Goal: Communication & Community: Answer question/provide support

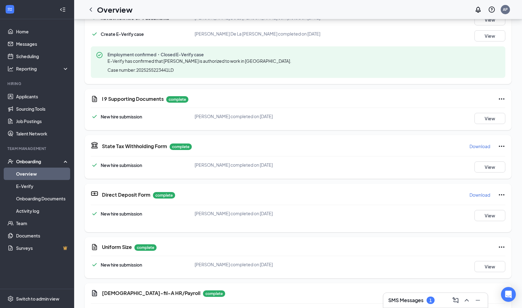
click at [29, 171] on link "Overview" at bounding box center [42, 173] width 53 height 12
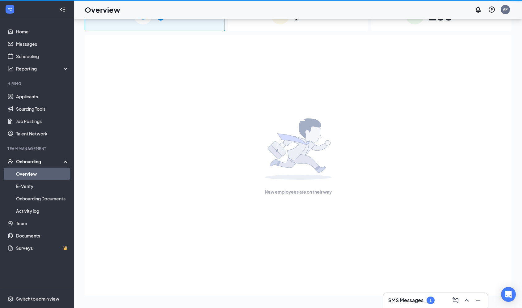
scroll to position [28, 0]
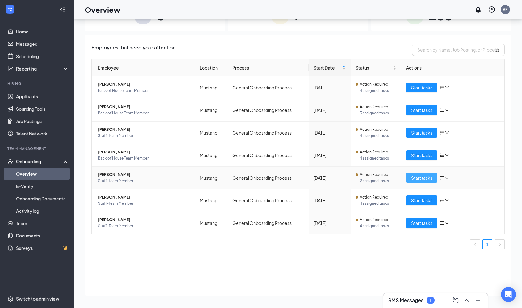
click at [434, 174] on button "Start tasks" at bounding box center [421, 178] width 31 height 10
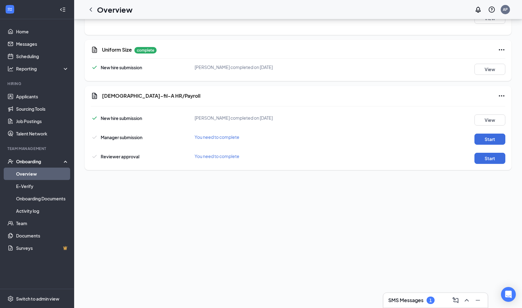
scroll to position [273, 0]
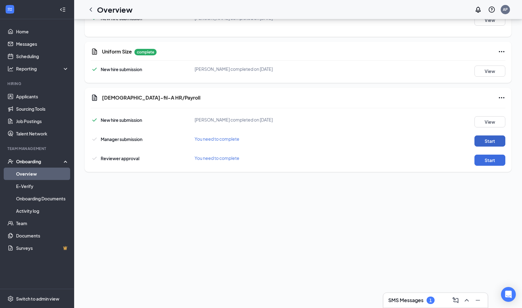
click at [477, 144] on button "Start" at bounding box center [490, 140] width 31 height 11
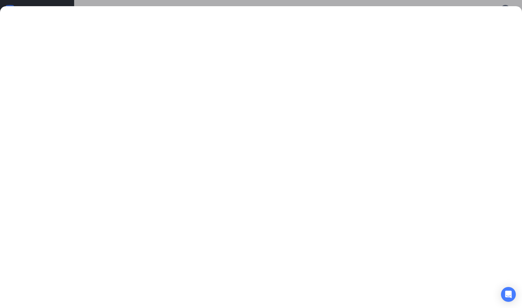
scroll to position [320, 0]
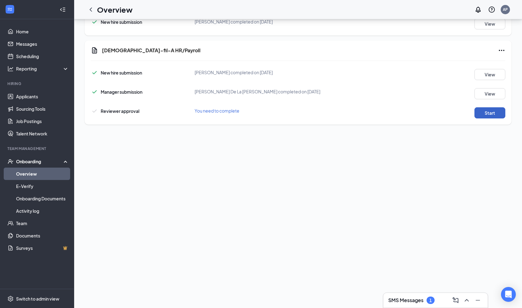
click at [484, 112] on button "Start" at bounding box center [490, 112] width 31 height 11
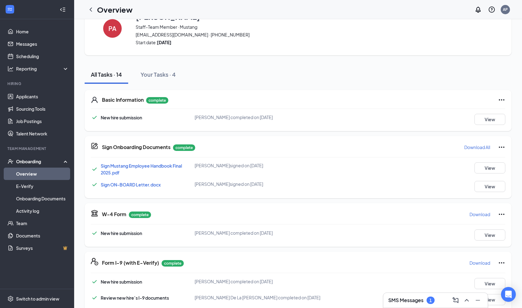
scroll to position [0, 0]
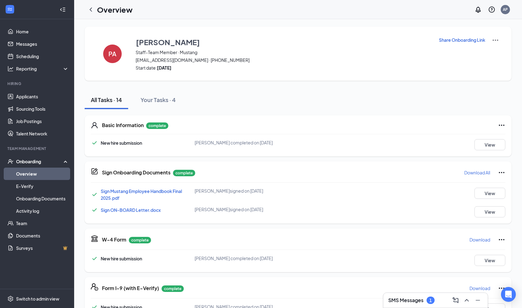
click at [27, 173] on link "Overview" at bounding box center [42, 173] width 53 height 12
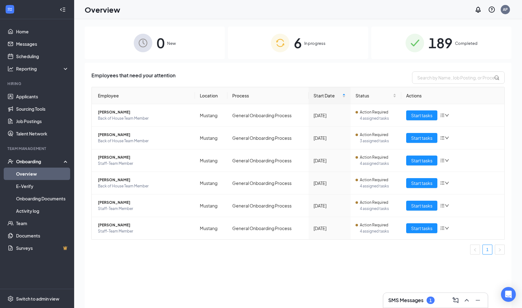
click at [420, 302] on h3 "SMS Messages" at bounding box center [405, 300] width 35 height 7
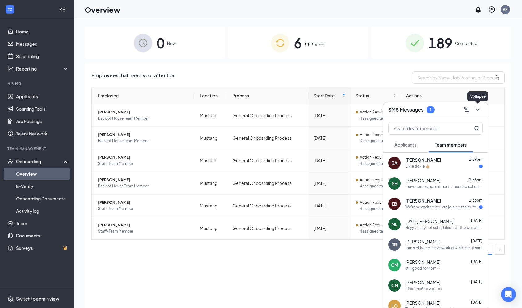
click at [479, 108] on icon "ChevronDown" at bounding box center [477, 109] width 7 height 7
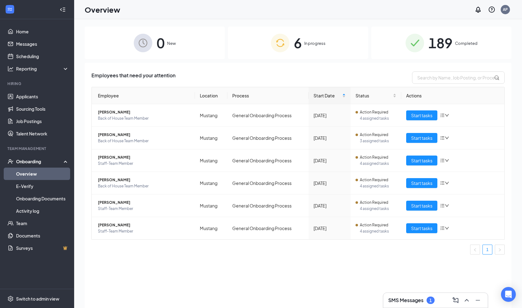
click at [32, 171] on link "Overview" at bounding box center [42, 173] width 53 height 12
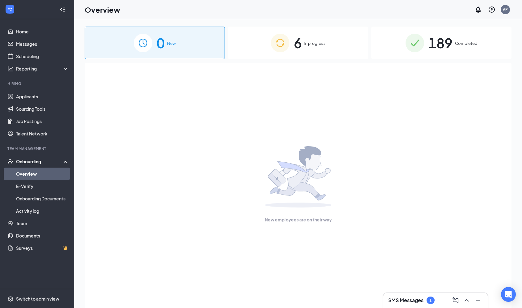
click at [453, 48] on div "189 Completed" at bounding box center [441, 43] width 140 height 32
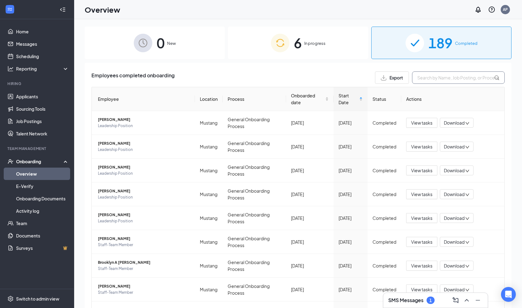
click at [435, 77] on input "text" at bounding box center [458, 77] width 93 height 12
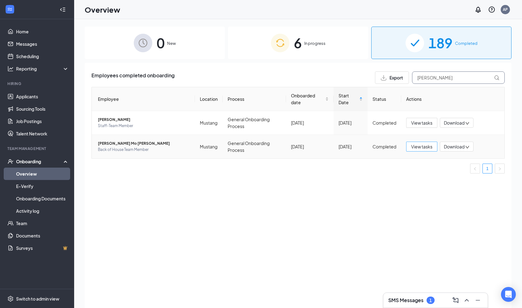
type input "[PERSON_NAME]"
click at [424, 145] on span "View tasks" at bounding box center [421, 146] width 21 height 7
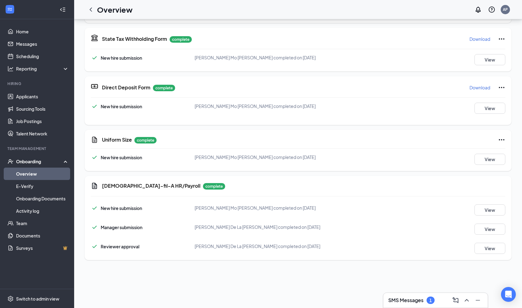
scroll to position [35, 0]
click at [486, 159] on button "View" at bounding box center [490, 159] width 31 height 11
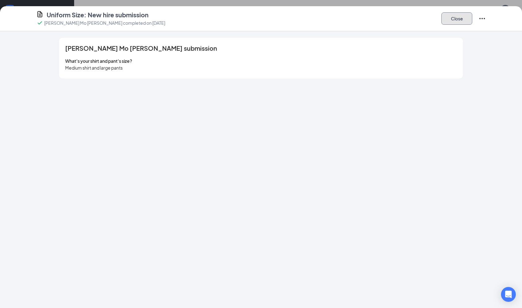
drag, startPoint x: 452, startPoint y: 22, endPoint x: 513, endPoint y: 74, distance: 80.2
click at [513, 74] on div "Uniform Size: New hire submission [PERSON_NAME] Mo [PERSON_NAME] completed on […" at bounding box center [261, 157] width 522 height 302
click at [462, 17] on button "Close" at bounding box center [456, 18] width 31 height 12
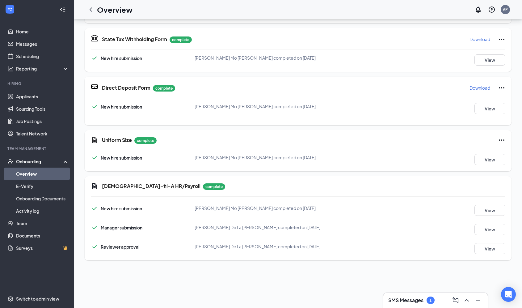
click at [433, 303] on div "1" at bounding box center [431, 299] width 8 height 7
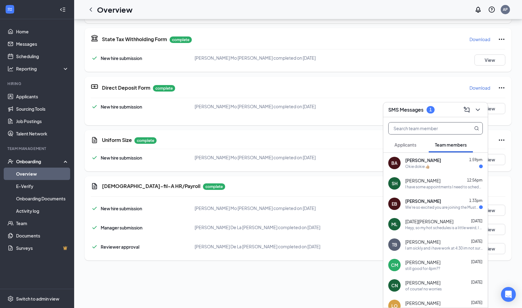
click at [437, 128] on input "text" at bounding box center [425, 128] width 73 height 12
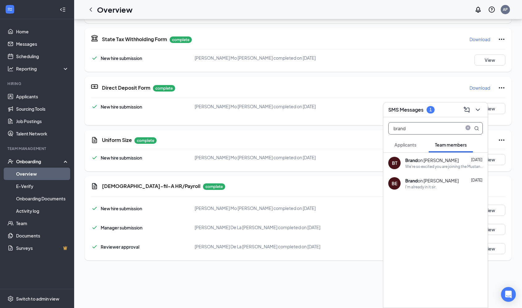
type input "brand"
click at [433, 164] on div "We're so excited you are joining the Mustang [DEMOGRAPHIC_DATA]-fil-Ateam ! Do …" at bounding box center [444, 166] width 78 height 5
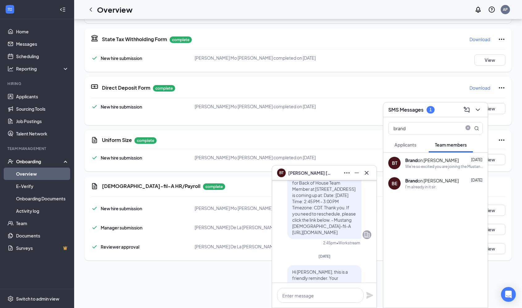
scroll to position [0, 0]
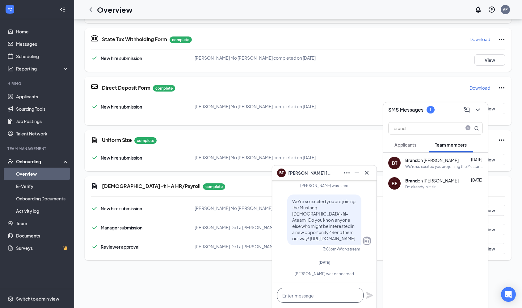
click at [297, 298] on textarea at bounding box center [320, 295] width 87 height 15
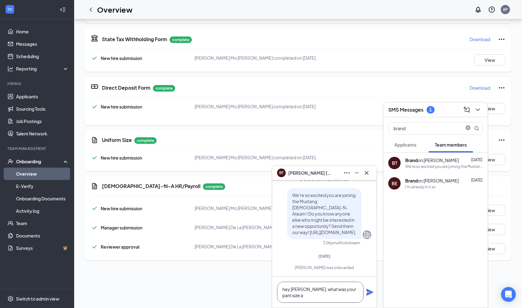
scroll to position [1, 0]
type textarea "hey [PERSON_NAME], what was your pant size again,in waist and length size?"
click at [371, 289] on icon "Plane" at bounding box center [369, 291] width 7 height 7
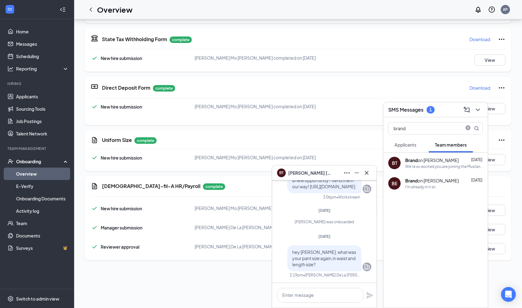
scroll to position [0, 0]
click at [365, 174] on icon "Cross" at bounding box center [367, 173] width 4 height 4
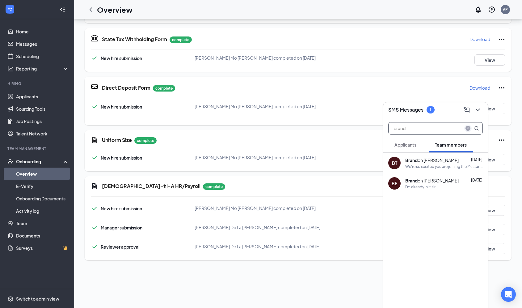
click at [468, 128] on icon "close-circle" at bounding box center [468, 128] width 5 height 5
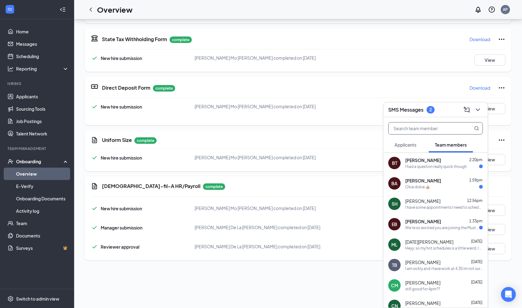
click at [466, 168] on div "I had a question really quick though" at bounding box center [444, 166] width 78 height 5
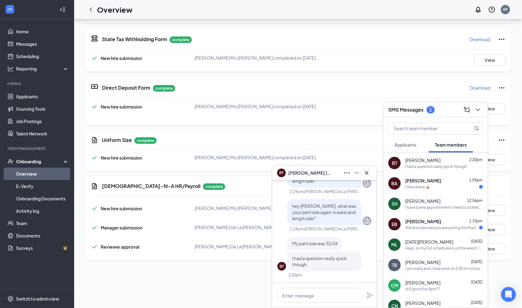
click at [324, 287] on div at bounding box center [324, 295] width 104 height 25
click at [307, 297] on textarea at bounding box center [320, 295] width 87 height 15
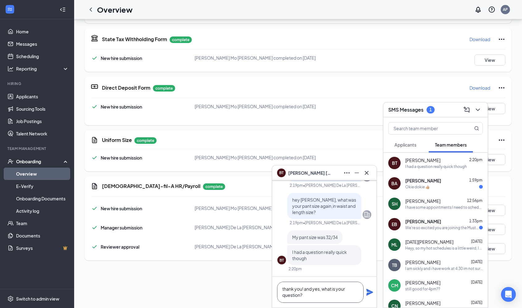
type textarea "thank you! and yes, what is your question?"
click at [370, 292] on icon "Plane" at bounding box center [369, 291] width 7 height 7
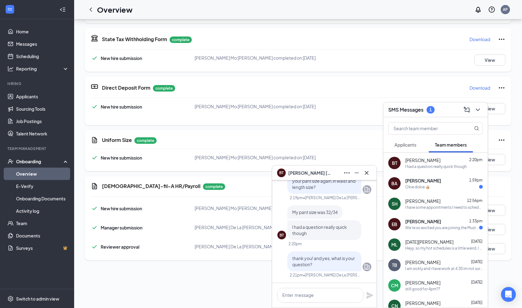
scroll to position [0, 0]
click at [369, 170] on icon "Cross" at bounding box center [366, 172] width 7 height 7
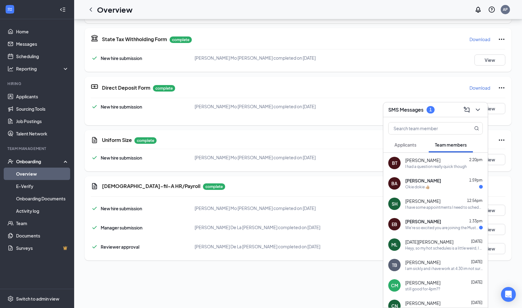
click at [436, 180] on div "[PERSON_NAME] 1:59pm" at bounding box center [444, 180] width 78 height 6
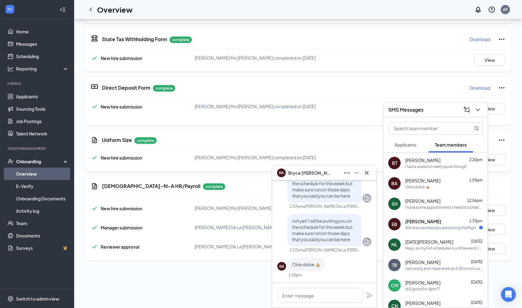
click at [367, 177] on button at bounding box center [367, 173] width 10 height 10
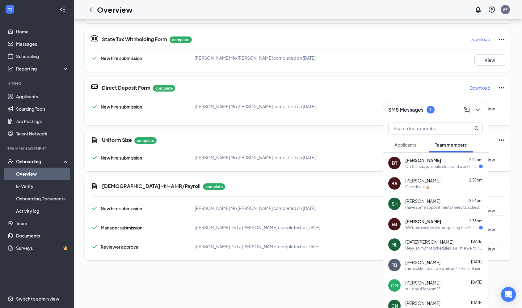
click at [425, 166] on div "On Thursdays I could close and work till 11 but [DATE] and [DATE] could I work …" at bounding box center [442, 166] width 74 height 5
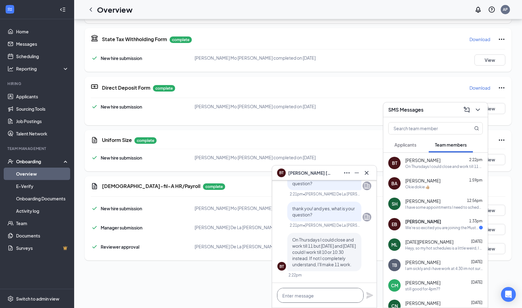
click at [309, 297] on textarea at bounding box center [320, 295] width 87 height 15
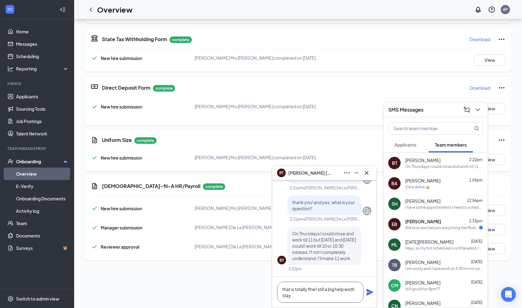
scroll to position [1, 0]
click at [354, 287] on textarea "that is totally fine! still a big help woth staying that late!" at bounding box center [320, 291] width 87 height 21
drag, startPoint x: 303, startPoint y: 283, endPoint x: 288, endPoint y: 295, distance: 19.2
click at [288, 295] on textarea "that is totally fine! still a big help worth staying that late!" at bounding box center [320, 291] width 87 height 21
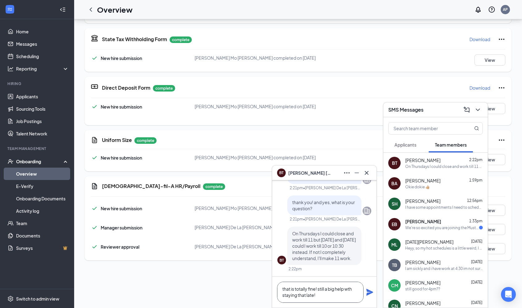
scroll to position [0, 0]
type textarea "that is totally fine! still a big help with staying that late!"
click at [369, 292] on icon "Plane" at bounding box center [369, 292] width 7 height 7
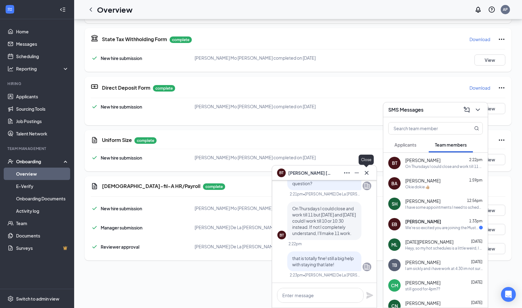
scroll to position [0, 0]
click at [367, 171] on icon "Cross" at bounding box center [366, 172] width 7 height 7
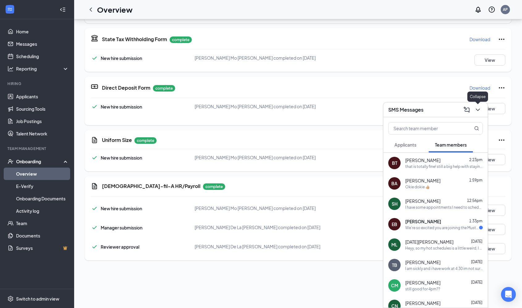
click at [477, 109] on icon "ChevronDown" at bounding box center [477, 109] width 7 height 7
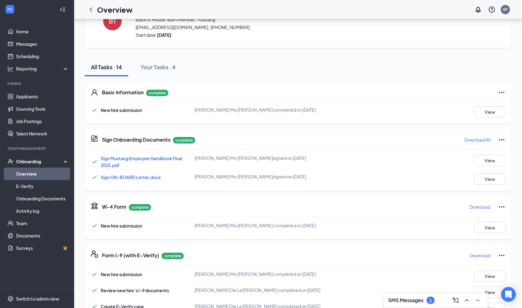
click at [422, 295] on div "SMS Messages 1" at bounding box center [435, 300] width 95 height 10
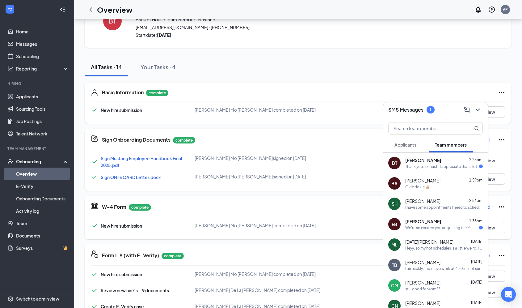
click at [452, 162] on div "[PERSON_NAME] 2:23pm" at bounding box center [444, 160] width 78 height 6
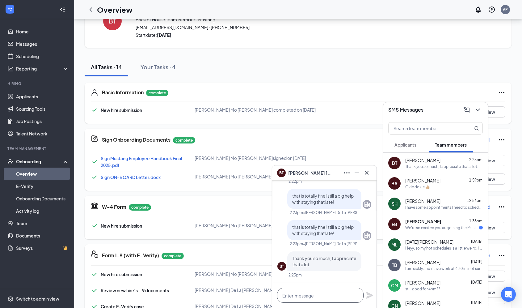
click at [312, 298] on textarea at bounding box center [320, 295] width 87 height 15
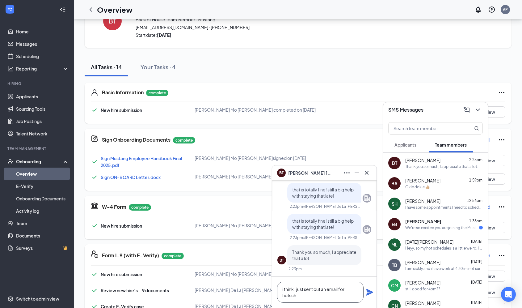
scroll to position [1, 0]
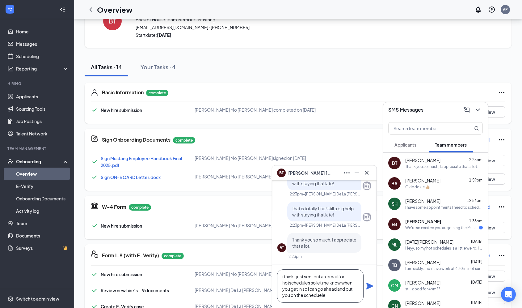
type textarea "i think I just sent out an email for hotschedules so let me know when you get i…"
click at [369, 286] on icon "Plane" at bounding box center [369, 285] width 7 height 7
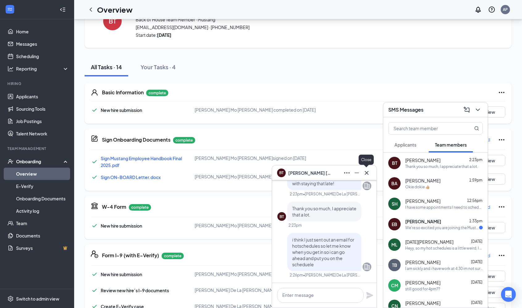
scroll to position [0, 0]
click at [366, 172] on icon "Cross" at bounding box center [366, 172] width 7 height 7
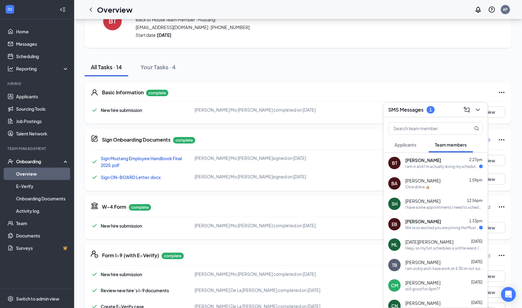
click at [469, 161] on span "2:27pm" at bounding box center [475, 159] width 13 height 5
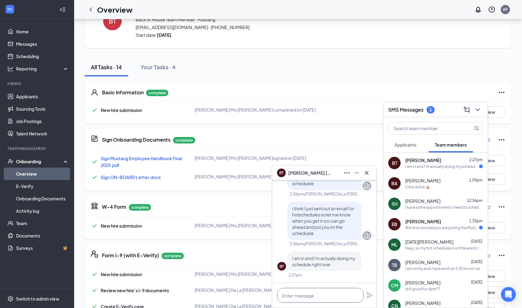
click at [314, 292] on textarea at bounding box center [320, 295] width 87 height 15
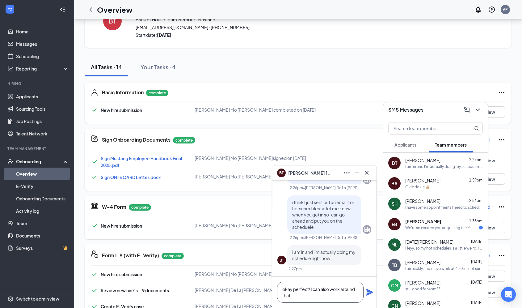
scroll to position [1, 0]
click at [357, 294] on textarea "okay perfect! I can also work around that when I put you in for training!" at bounding box center [320, 291] width 87 height 21
type textarea "okay perfect! I can also work around that when I put you in for training!"
click at [371, 291] on icon "Plane" at bounding box center [369, 292] width 7 height 7
click at [365, 172] on icon "Cross" at bounding box center [367, 173] width 4 height 4
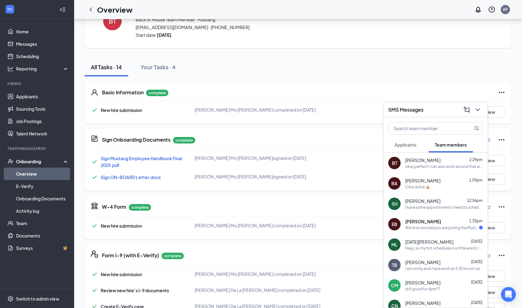
click at [34, 174] on link "Overview" at bounding box center [42, 173] width 53 height 12
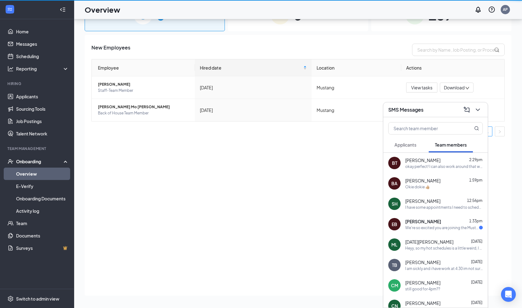
scroll to position [28, 0]
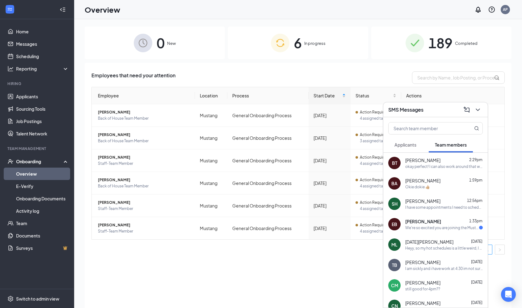
click at [289, 57] on div "6 In progress" at bounding box center [298, 43] width 140 height 32
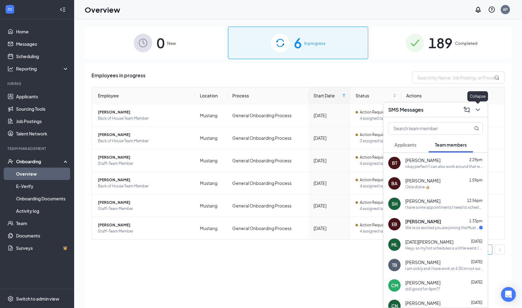
click at [481, 112] on icon "ChevronDown" at bounding box center [477, 109] width 7 height 7
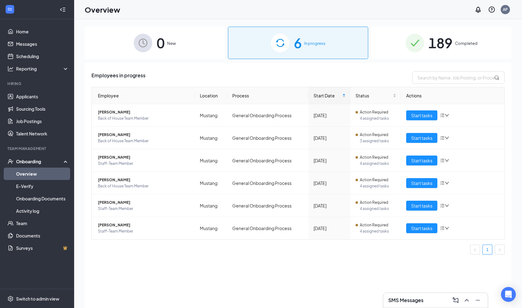
click at [430, 23] on div "0 New 6 In progress 189 Completed Employees in progress Employee Location Proce…" at bounding box center [298, 177] width 448 height 316
click at [416, 50] on img at bounding box center [415, 43] width 19 height 19
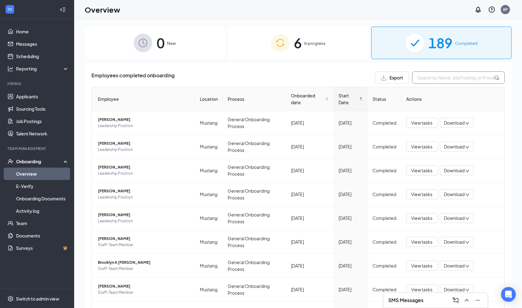
click at [433, 77] on input "text" at bounding box center [458, 77] width 93 height 12
click at [351, 99] on span "Start Date" at bounding box center [348, 99] width 19 height 14
click at [167, 45] on span "New" at bounding box center [171, 43] width 9 height 6
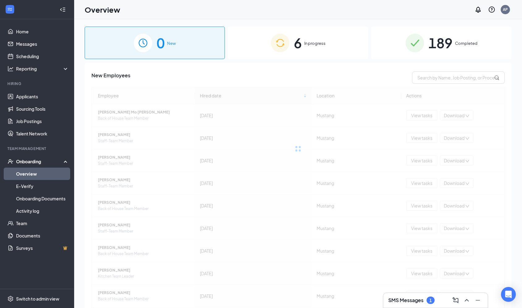
click at [272, 47] on img at bounding box center [280, 43] width 19 height 19
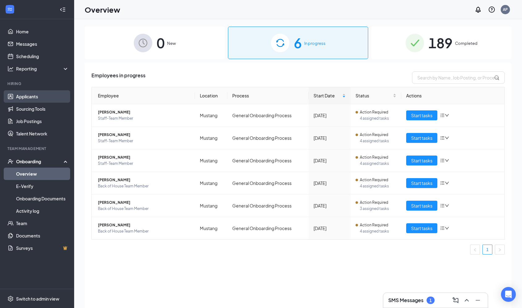
click at [31, 93] on link "Applicants" at bounding box center [42, 96] width 53 height 12
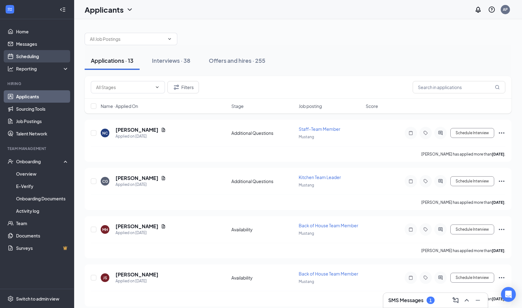
click at [44, 54] on link "Scheduling" at bounding box center [42, 56] width 53 height 12
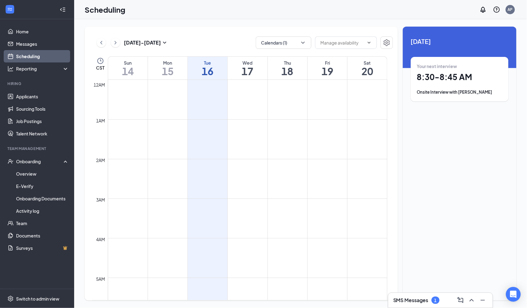
scroll to position [304, 0]
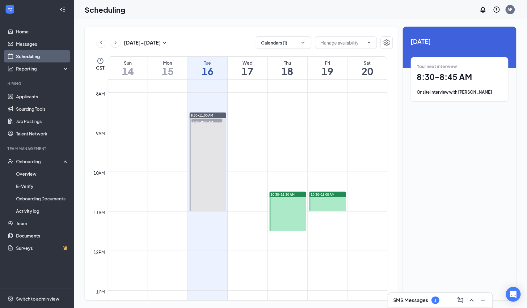
click at [208, 121] on span "8:30-8:45 AM" at bounding box center [207, 122] width 31 height 6
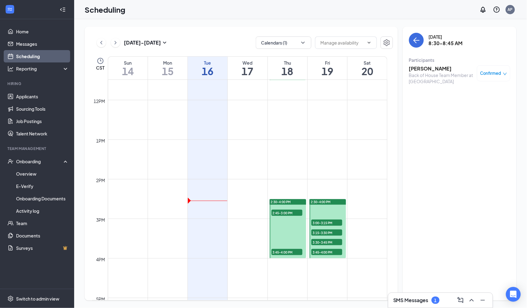
scroll to position [454, 0]
click at [409, 302] on h3 "SMS Messages" at bounding box center [410, 300] width 35 height 7
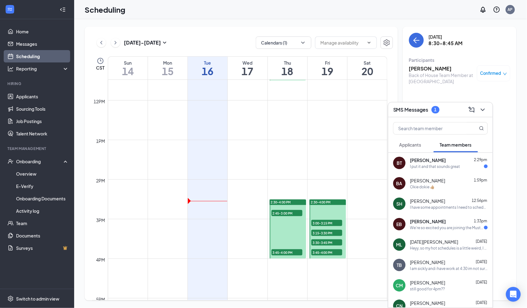
click at [461, 168] on div "I put it and that sounds great" at bounding box center [449, 166] width 78 height 5
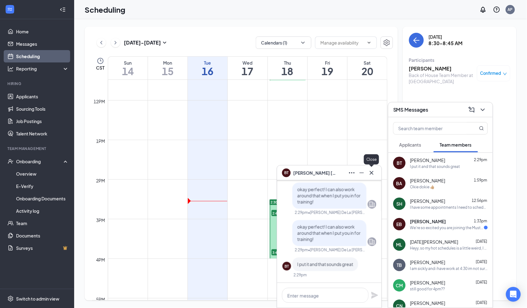
click at [372, 175] on icon "Cross" at bounding box center [371, 172] width 7 height 7
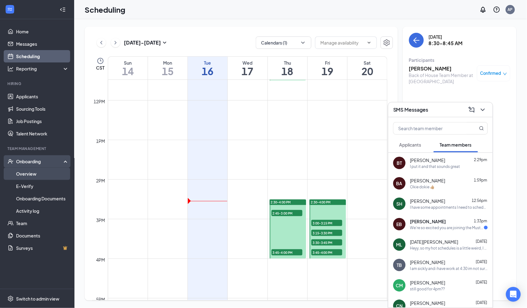
click at [40, 174] on link "Overview" at bounding box center [42, 173] width 53 height 12
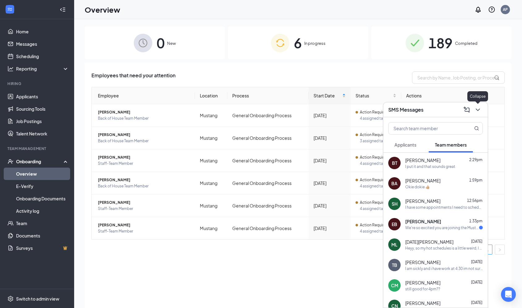
click at [478, 110] on icon "ChevronDown" at bounding box center [478, 109] width 4 height 2
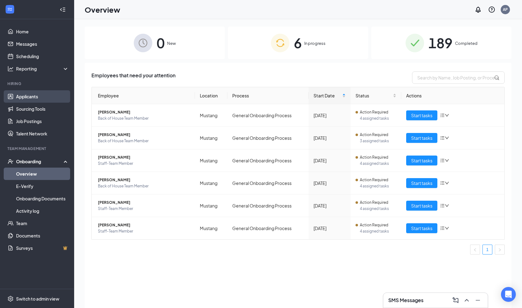
click at [42, 100] on link "Applicants" at bounding box center [42, 96] width 53 height 12
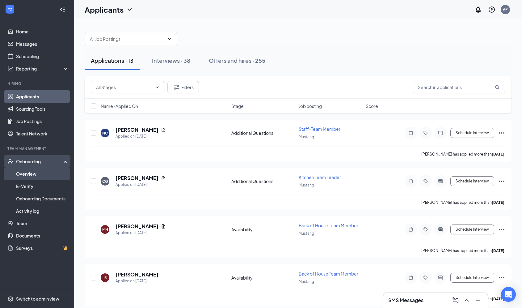
click at [25, 173] on link "Overview" at bounding box center [42, 173] width 53 height 12
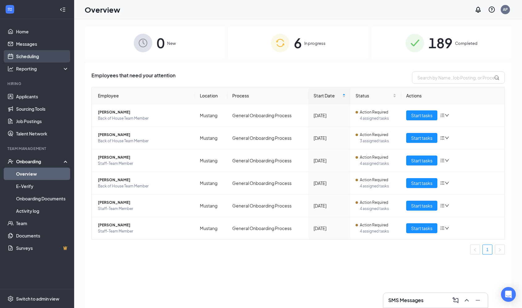
click at [32, 53] on link "Scheduling" at bounding box center [42, 56] width 53 height 12
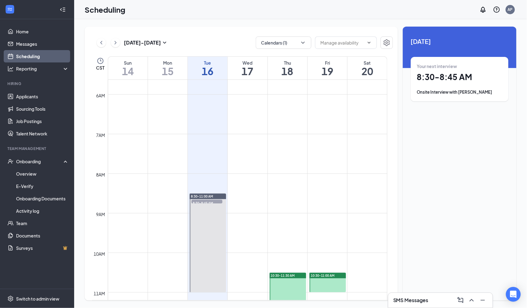
scroll to position [222, 0]
click at [209, 201] on span "8:30-8:45 AM" at bounding box center [207, 203] width 31 height 6
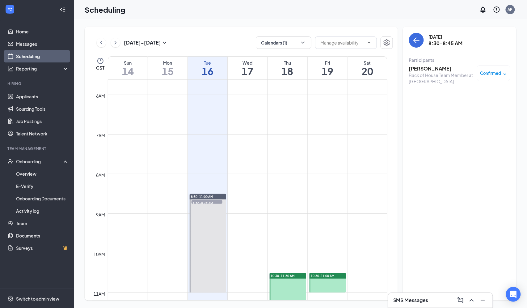
click at [427, 68] on h3 "[PERSON_NAME]" at bounding box center [441, 68] width 65 height 7
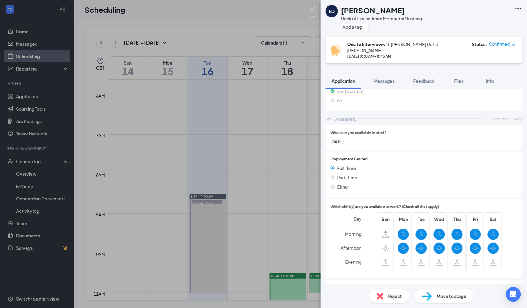
scroll to position [281, 0]
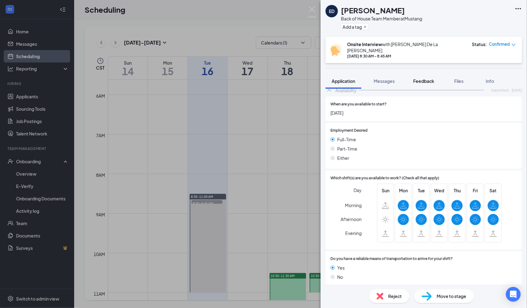
click at [420, 73] on button "Feedback" at bounding box center [423, 80] width 33 height 15
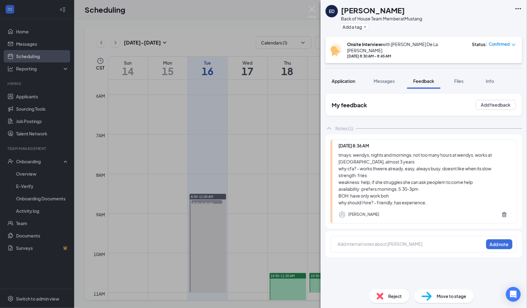
click at [347, 78] on span "Application" at bounding box center [343, 81] width 23 height 6
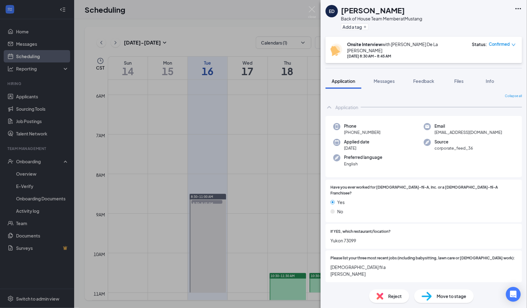
click at [439, 297] on span "Move to stage" at bounding box center [452, 296] width 30 height 7
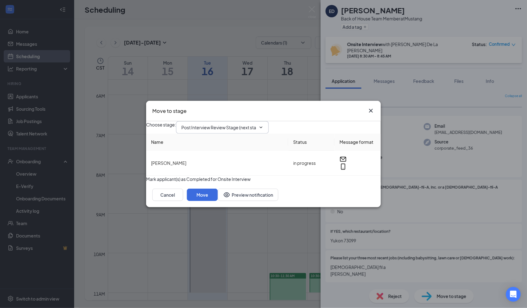
click at [243, 126] on span "Post Interview Review Stage (next stage)" at bounding box center [222, 127] width 93 height 12
click at [226, 124] on input "Post Interview Review Stage (next stage)" at bounding box center [218, 127] width 75 height 7
click at [220, 155] on div "Hiring Complete" at bounding box center [203, 151] width 33 height 7
type input "Hiring Complete"
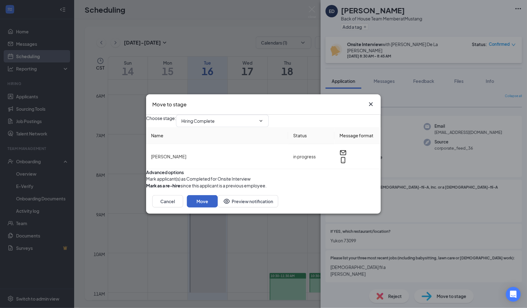
click at [218, 207] on button "Move" at bounding box center [202, 201] width 31 height 12
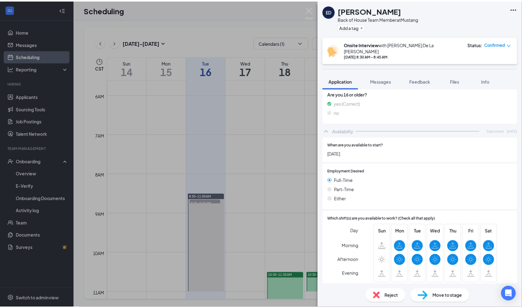
scroll to position [261, 0]
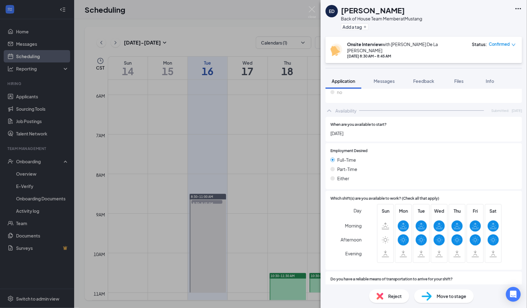
click at [243, 215] on div "ED [PERSON_NAME] Back of House Team Member at Mustang Add a tag Onsite Intervie…" at bounding box center [263, 154] width 527 height 308
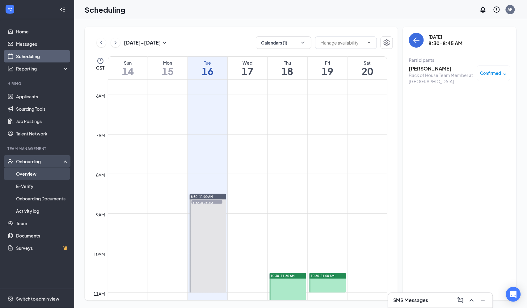
click at [39, 170] on link "Overview" at bounding box center [42, 173] width 53 height 12
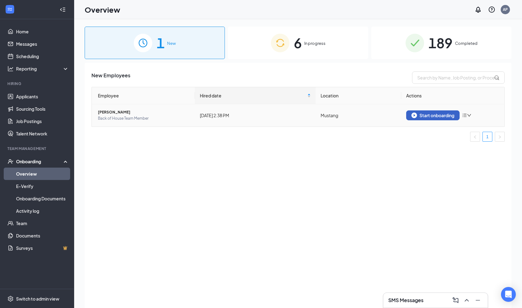
click at [421, 115] on div "Start onboarding" at bounding box center [433, 115] width 43 height 6
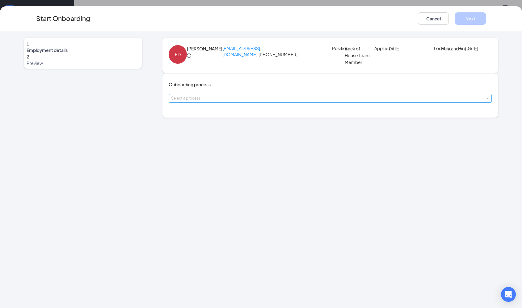
click at [218, 101] on div "Select a process" at bounding box center [328, 98] width 315 height 6
click at [213, 139] on span "General Onboarding Process" at bounding box center [205, 138] width 59 height 6
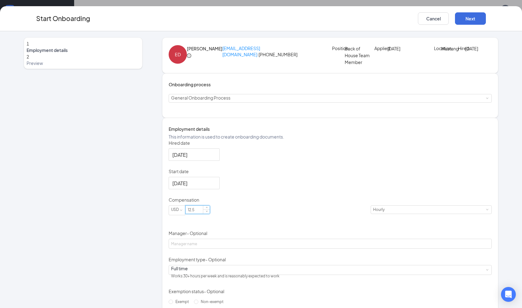
click at [210, 213] on input "12.5" at bounding box center [198, 209] width 24 height 8
type input "13.5"
click at [276, 255] on div "Hired date [DATE] Start date [DATE] Compensation USD 13.5 Hourly Manager - Opti…" at bounding box center [330, 236] width 323 height 193
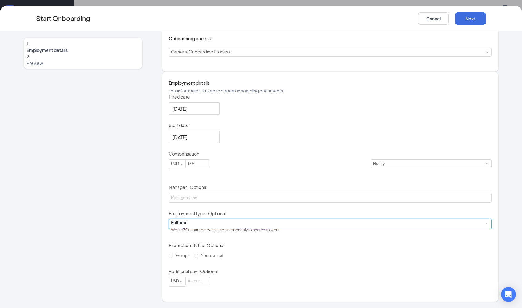
click at [193, 226] on div "Full time Works 30+ hours per week and is reasonably expected to work" at bounding box center [330, 223] width 318 height 9
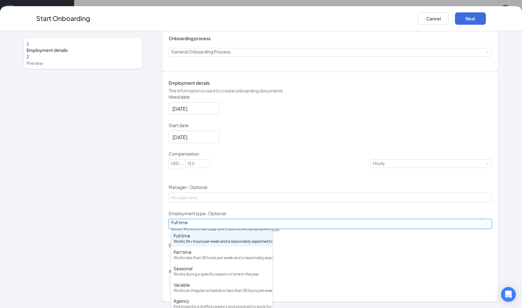
click at [316, 224] on div "Hired date [DATE] Start date [DATE] Compensation USD 13.5 Hourly Manager - Opti…" at bounding box center [330, 190] width 323 height 193
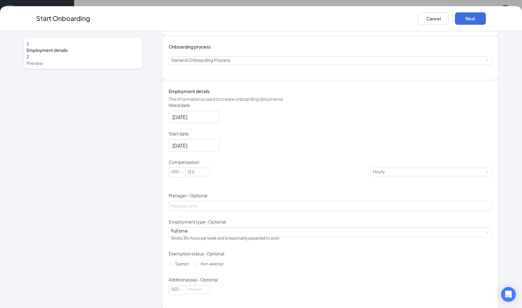
scroll to position [37, 0]
click at [476, 16] on button "Next" at bounding box center [470, 18] width 31 height 12
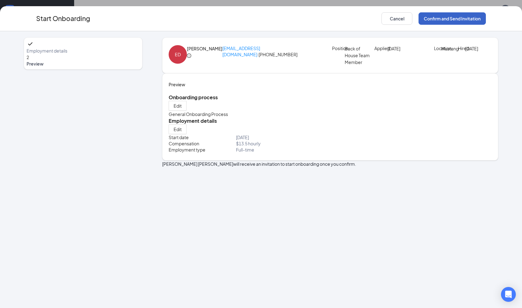
click at [474, 15] on button "Confirm and Send Invitation" at bounding box center [452, 18] width 67 height 12
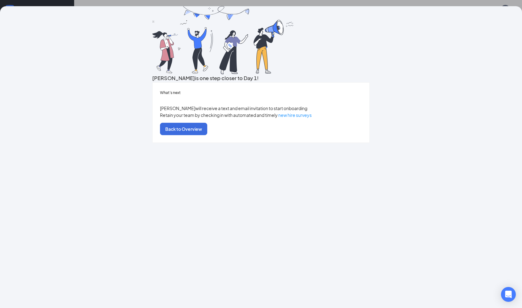
click at [249, 142] on div "What’s next [PERSON_NAME] will receive a text and email invitation to start onb…" at bounding box center [261, 112] width 217 height 60
click at [207, 135] on button "Back to Overview" at bounding box center [183, 129] width 47 height 12
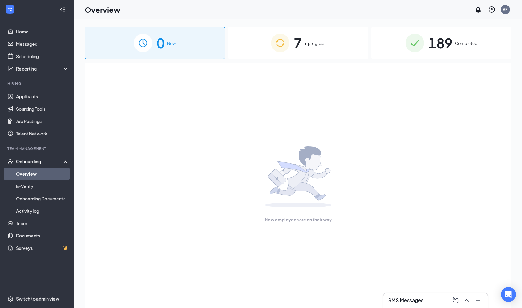
click at [298, 50] on span "7" at bounding box center [298, 42] width 8 height 21
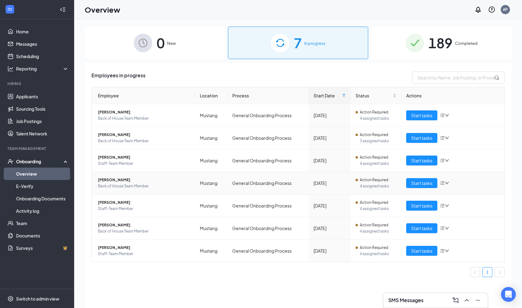
click at [440, 184] on icon "bars" at bounding box center [442, 182] width 5 height 5
click at [460, 192] on div "Stop process" at bounding box center [470, 192] width 53 height 7
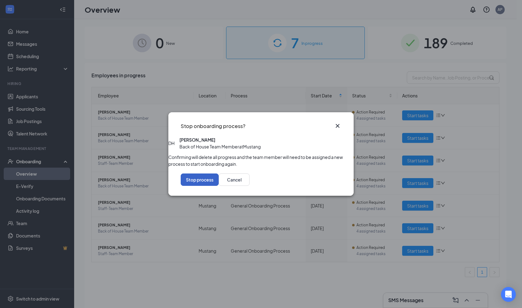
click at [219, 186] on button "Stop process" at bounding box center [200, 179] width 38 height 12
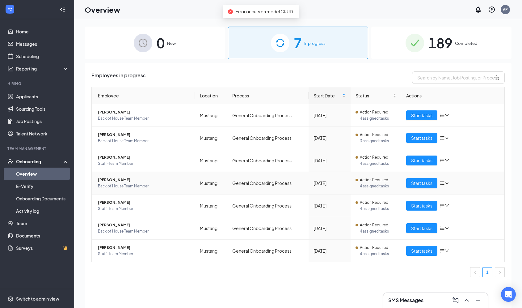
click at [448, 181] on icon "down" at bounding box center [447, 183] width 4 height 4
click at [458, 216] on div "Remove from onboarding" at bounding box center [470, 212] width 53 height 7
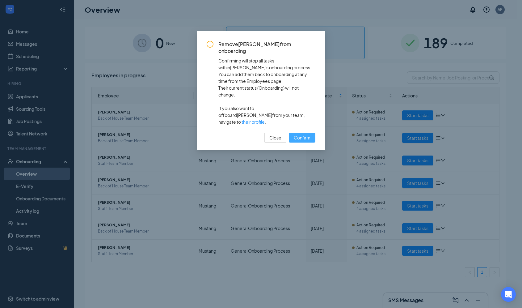
click at [307, 134] on span "Confirm" at bounding box center [302, 137] width 17 height 7
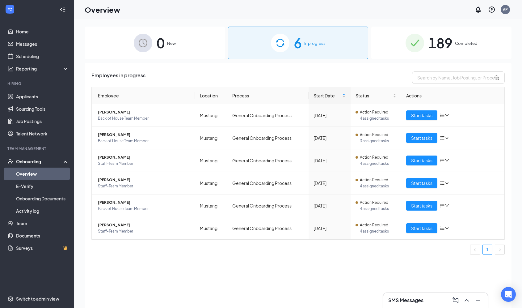
click at [427, 303] on div "SMS Messages" at bounding box center [435, 300] width 95 height 10
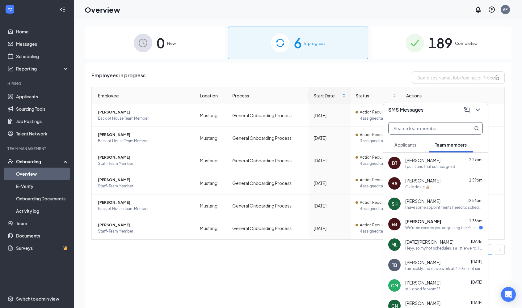
click at [427, 131] on input "text" at bounding box center [425, 128] width 73 height 12
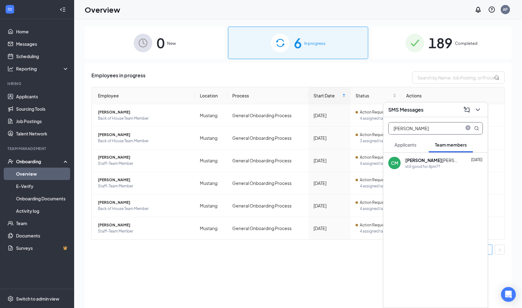
type input "[PERSON_NAME]"
click at [422, 163] on div "[PERSON_NAME]" at bounding box center [433, 160] width 56 height 6
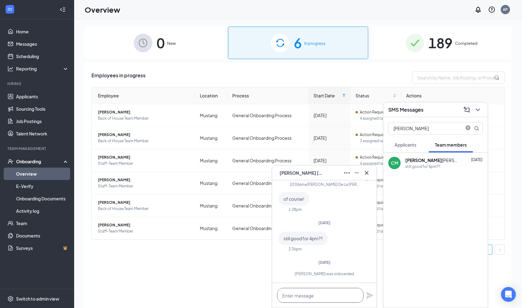
click at [305, 297] on textarea at bounding box center [320, 295] width 87 height 15
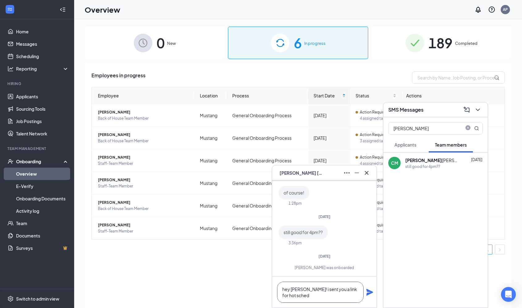
scroll to position [1, 0]
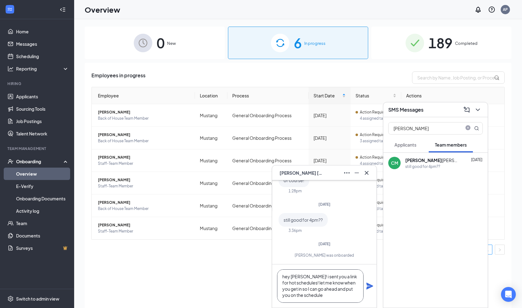
type textarea "hey [PERSON_NAME]! i sent you a link for hot schedules! let me know when you ge…"
click at [368, 284] on icon "Plane" at bounding box center [369, 285] width 7 height 7
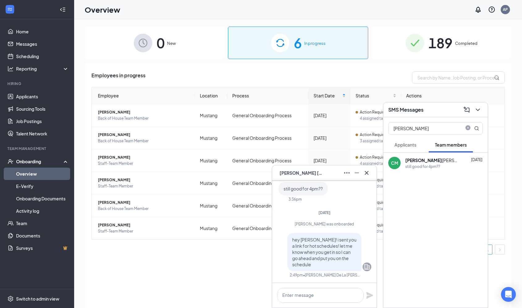
scroll to position [0, 0]
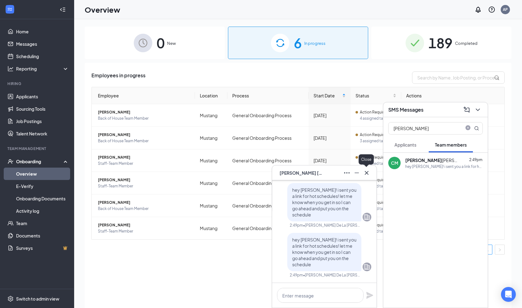
click at [370, 173] on button at bounding box center [367, 173] width 10 height 10
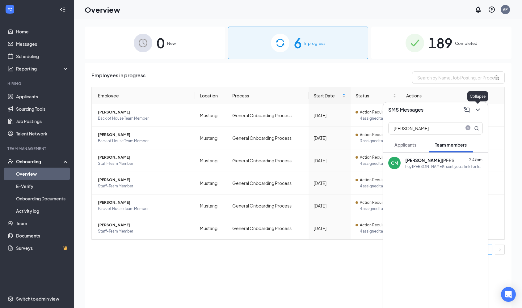
click at [480, 106] on icon "ChevronDown" at bounding box center [477, 109] width 7 height 7
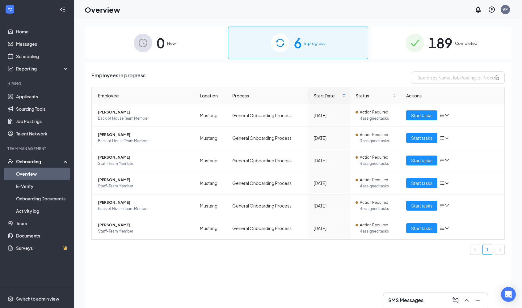
click at [426, 298] on div "SMS Messages" at bounding box center [435, 300] width 95 height 10
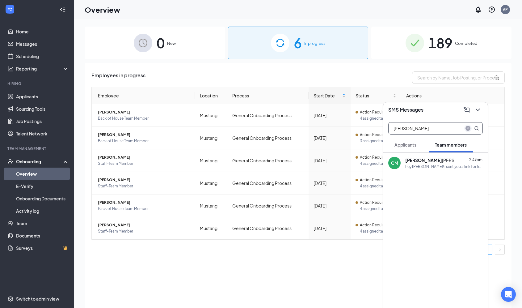
click at [466, 128] on icon "close-circle" at bounding box center [468, 128] width 5 height 5
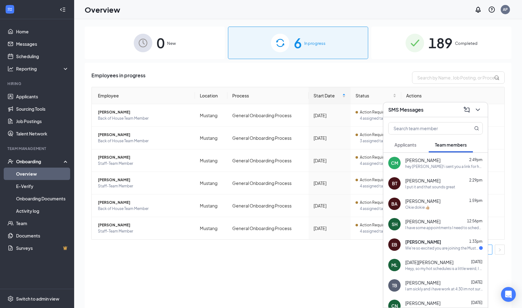
click at [439, 181] on span "[PERSON_NAME]" at bounding box center [422, 180] width 35 height 6
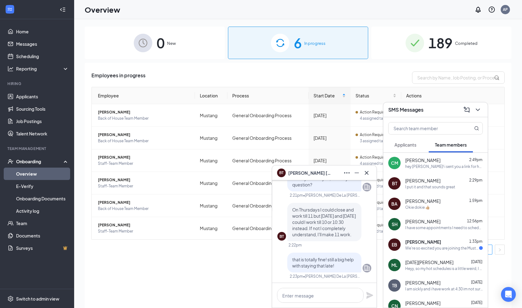
scroll to position [-294, 0]
click at [331, 295] on textarea at bounding box center [320, 295] width 87 height 15
type textarea "are you able to work wednesdays nights?"
click at [372, 290] on icon "Plane" at bounding box center [369, 291] width 7 height 7
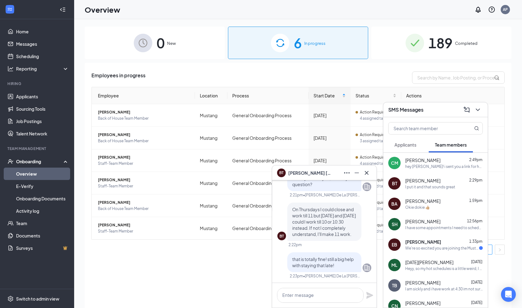
scroll to position [0, 0]
click at [430, 242] on span "[PERSON_NAME]" at bounding box center [423, 241] width 36 height 6
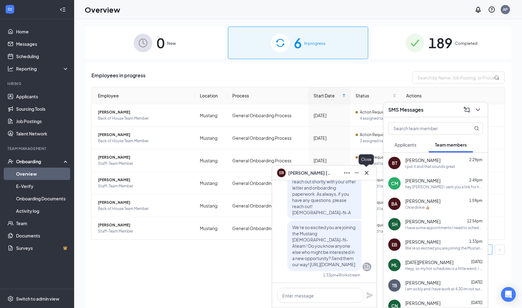
click at [364, 175] on icon "Cross" at bounding box center [366, 172] width 7 height 7
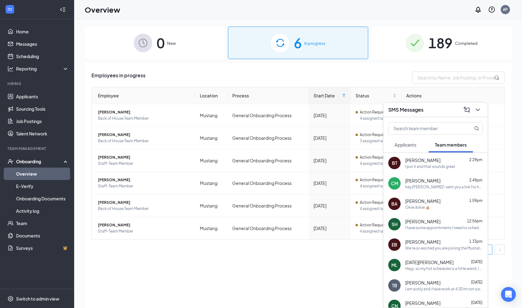
click at [431, 172] on div "BT [PERSON_NAME] 2:29pm I put it and that sounds great" at bounding box center [435, 163] width 104 height 20
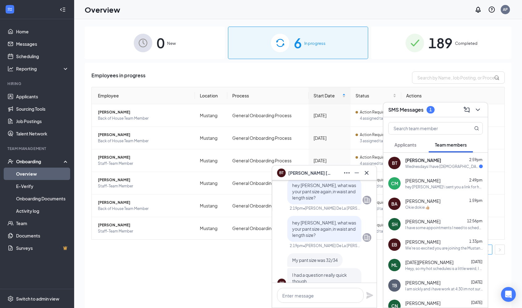
scroll to position [-554, 0]
click at [327, 290] on textarea at bounding box center [320, 295] width 87 height 15
type textarea "okay thank you!"
click at [367, 298] on icon "Plane" at bounding box center [369, 295] width 7 height 7
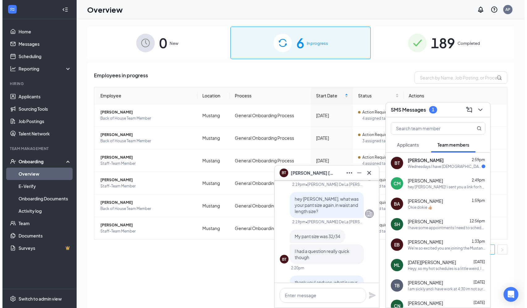
scroll to position [-579, 0]
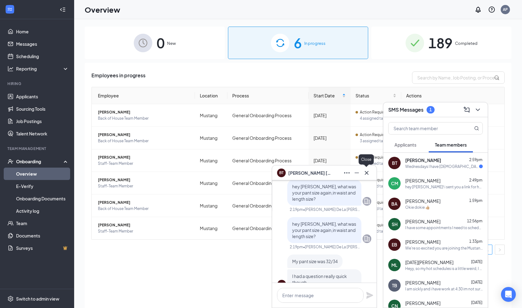
click at [365, 175] on icon "Cross" at bounding box center [366, 172] width 7 height 7
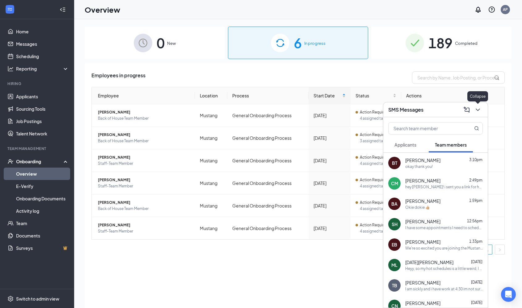
click at [479, 110] on icon "ChevronDown" at bounding box center [478, 109] width 4 height 2
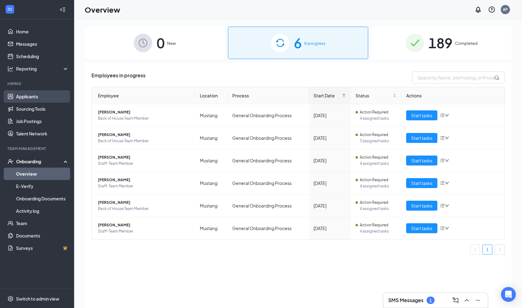
click at [33, 95] on link "Applicants" at bounding box center [42, 96] width 53 height 12
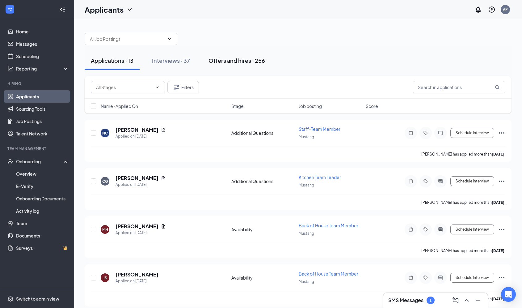
click at [259, 60] on div "Offers and hires · 256" at bounding box center [237, 61] width 57 height 8
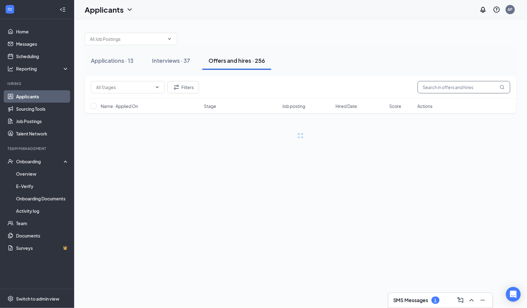
click at [456, 87] on input "text" at bounding box center [464, 87] width 93 height 12
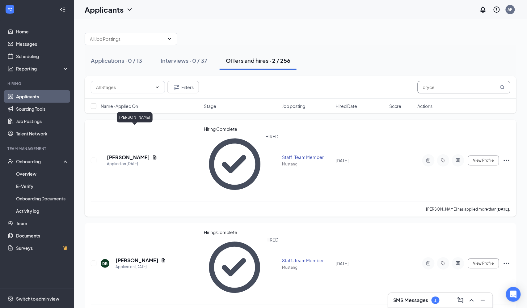
type input "bryce"
click at [133, 154] on h5 "[PERSON_NAME]" at bounding box center [128, 157] width 43 height 7
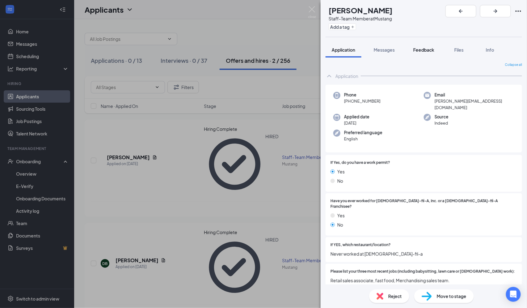
click at [424, 46] on button "Feedback" at bounding box center [423, 49] width 33 height 15
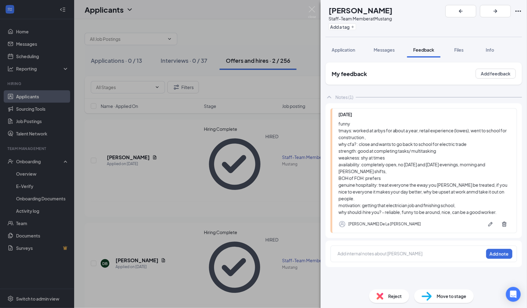
click at [298, 194] on div "BA [PERSON_NAME] Staff-Team Member at Mustang Add a tag Application Messages Fe…" at bounding box center [263, 154] width 527 height 308
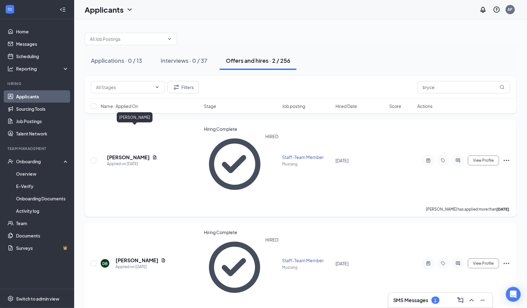
click at [115, 161] on div "Applied on [DATE]" at bounding box center [132, 164] width 50 height 6
click at [125, 154] on h5 "[PERSON_NAME]" at bounding box center [128, 157] width 43 height 7
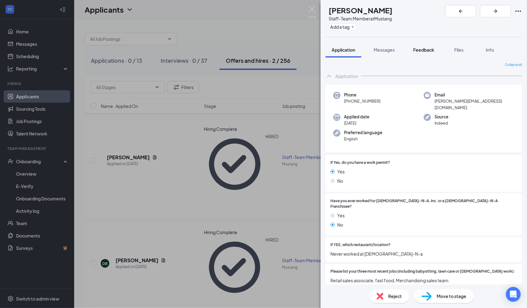
click at [431, 49] on span "Feedback" at bounding box center [423, 50] width 21 height 6
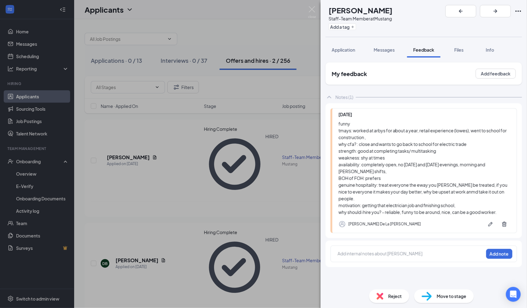
click at [260, 231] on div "BA [PERSON_NAME] Staff-Team Member at Mustang Add a tag Application Messages Fe…" at bounding box center [263, 154] width 527 height 308
click at [243, 250] on div "BA [PERSON_NAME] Staff-Team Member at Mustang Add a tag Application Messages Fe…" at bounding box center [263, 154] width 527 height 308
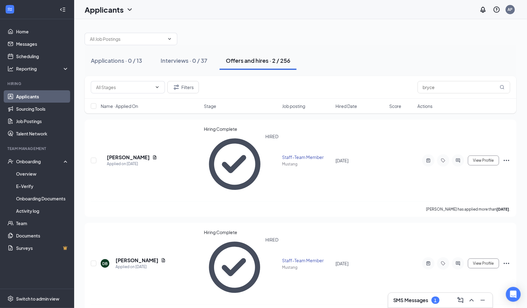
click at [416, 301] on h3 "SMS Messages" at bounding box center [410, 300] width 35 height 7
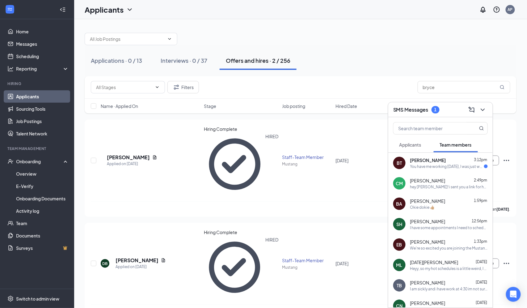
click at [434, 158] on span "[PERSON_NAME]" at bounding box center [428, 160] width 36 height 6
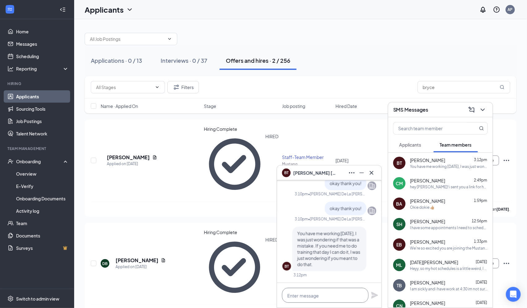
click at [308, 293] on textarea at bounding box center [325, 295] width 87 height 15
type textarea "i"
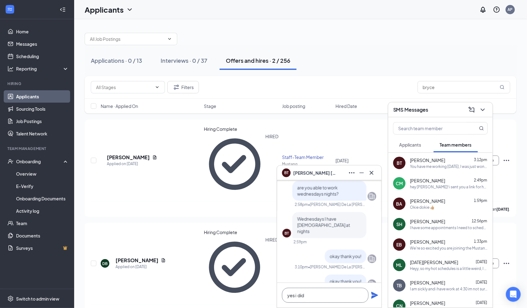
scroll to position [0, 0]
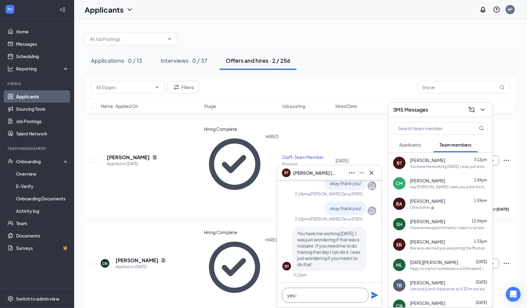
type textarea "yes"
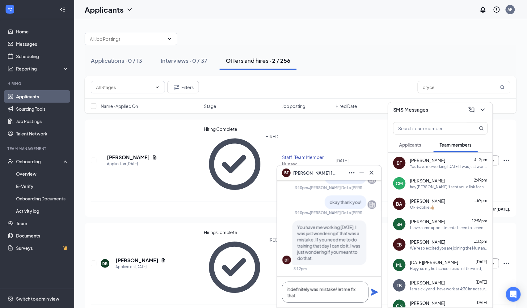
scroll to position [1, 0]
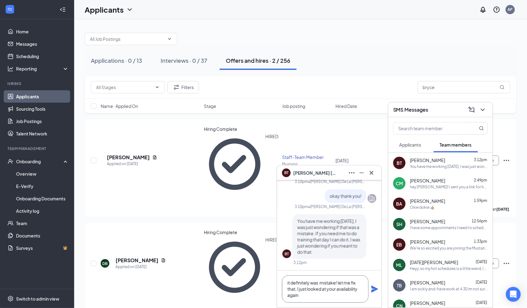
type textarea "it definitely was mistake! let me fix that, I just looked at your availability …"
click at [372, 289] on icon "Plane" at bounding box center [374, 288] width 7 height 7
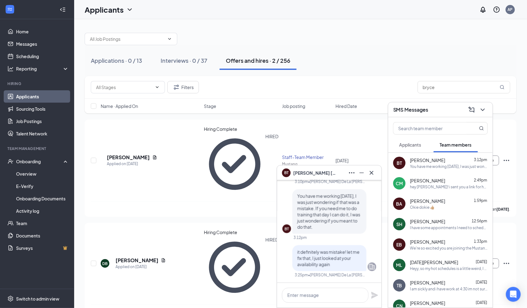
scroll to position [0, 0]
click at [372, 172] on icon "Cross" at bounding box center [372, 173] width 4 height 4
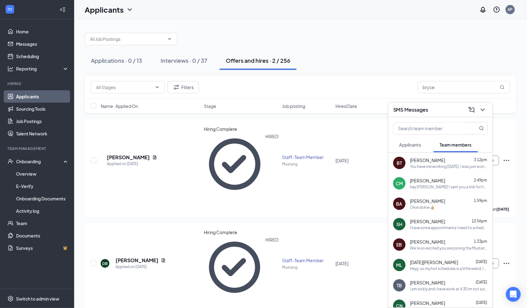
click at [445, 164] on div "You have me working [DATE], I was just wondering if that was a mistake. If you …" at bounding box center [449, 166] width 78 height 5
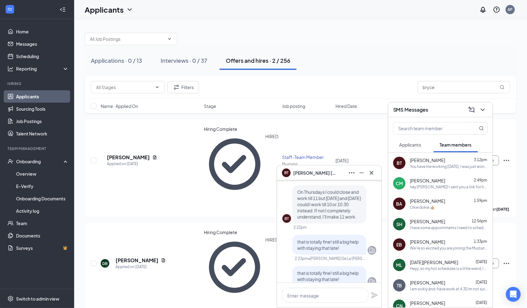
scroll to position [-556, 0]
click at [376, 171] on button at bounding box center [372, 173] width 10 height 10
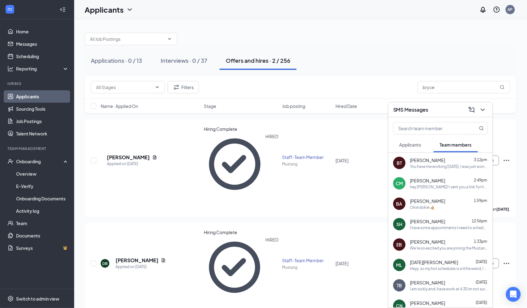
click at [430, 164] on div "You have me working [DATE], I was just wondering if that was a mistake. If you …" at bounding box center [449, 166] width 78 height 5
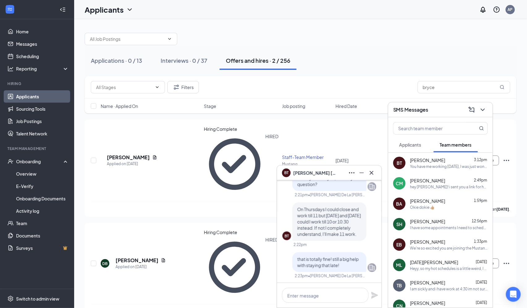
scroll to position [-579, 0]
